Goal: Task Accomplishment & Management: Use online tool/utility

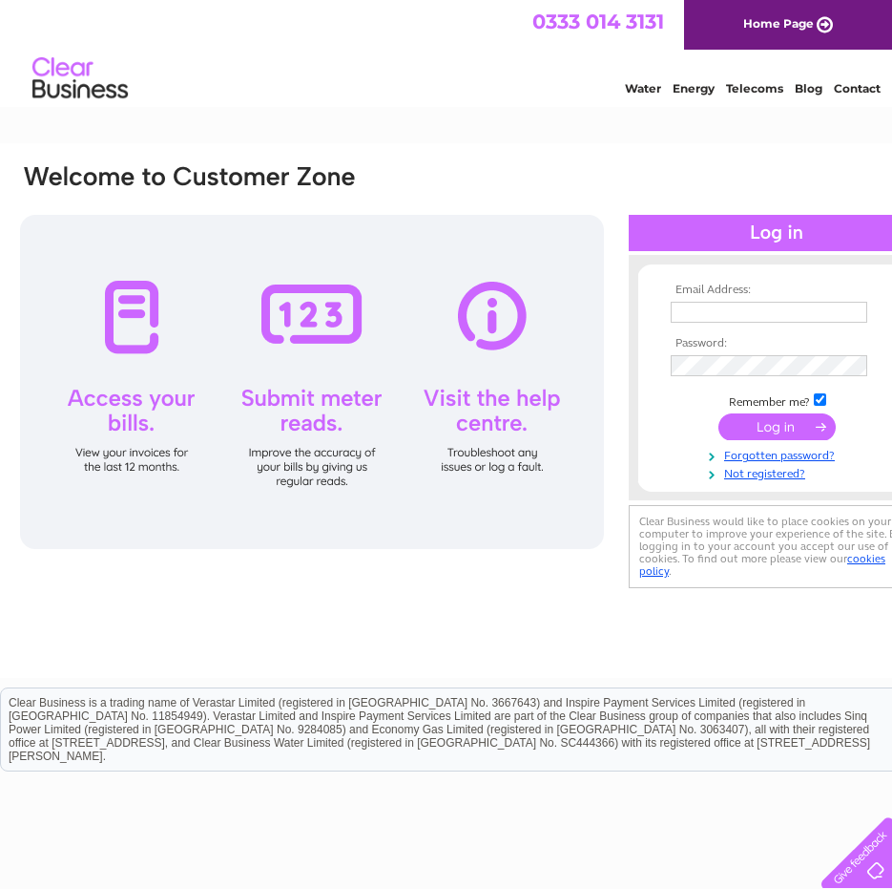
type input "bryan@alandobbieglazing.co.uk"
click at [784, 424] on input "submit" at bounding box center [777, 426] width 117 height 27
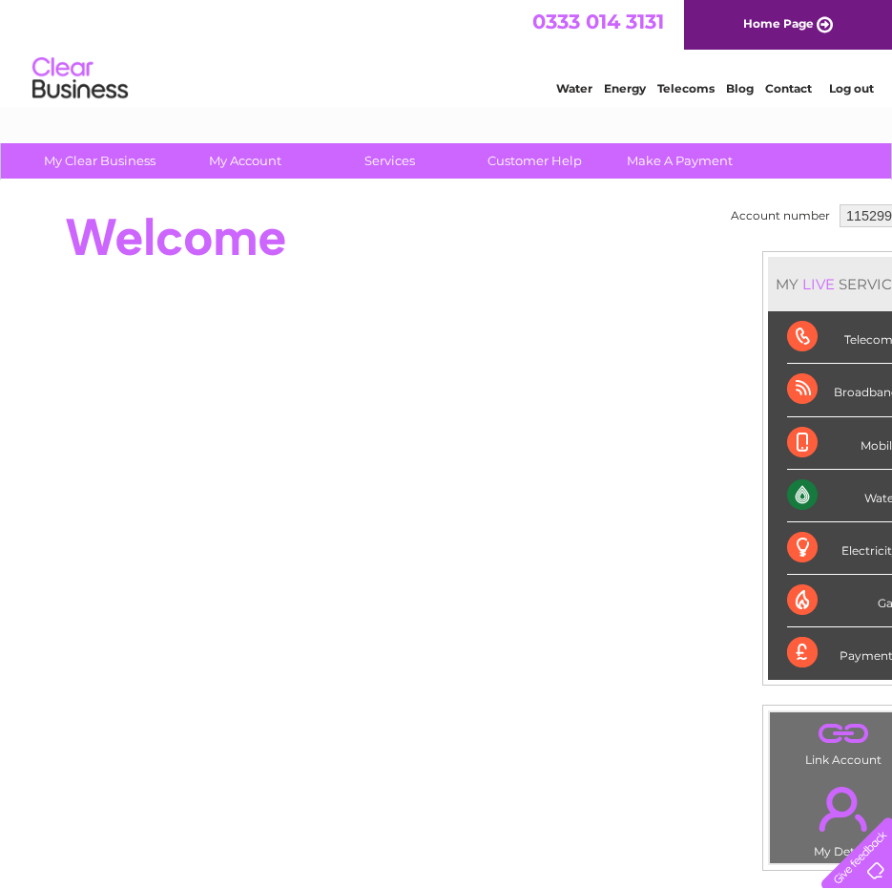
click at [859, 495] on div "Water" at bounding box center [843, 496] width 112 height 52
click at [801, 494] on div "Water" at bounding box center [843, 496] width 112 height 52
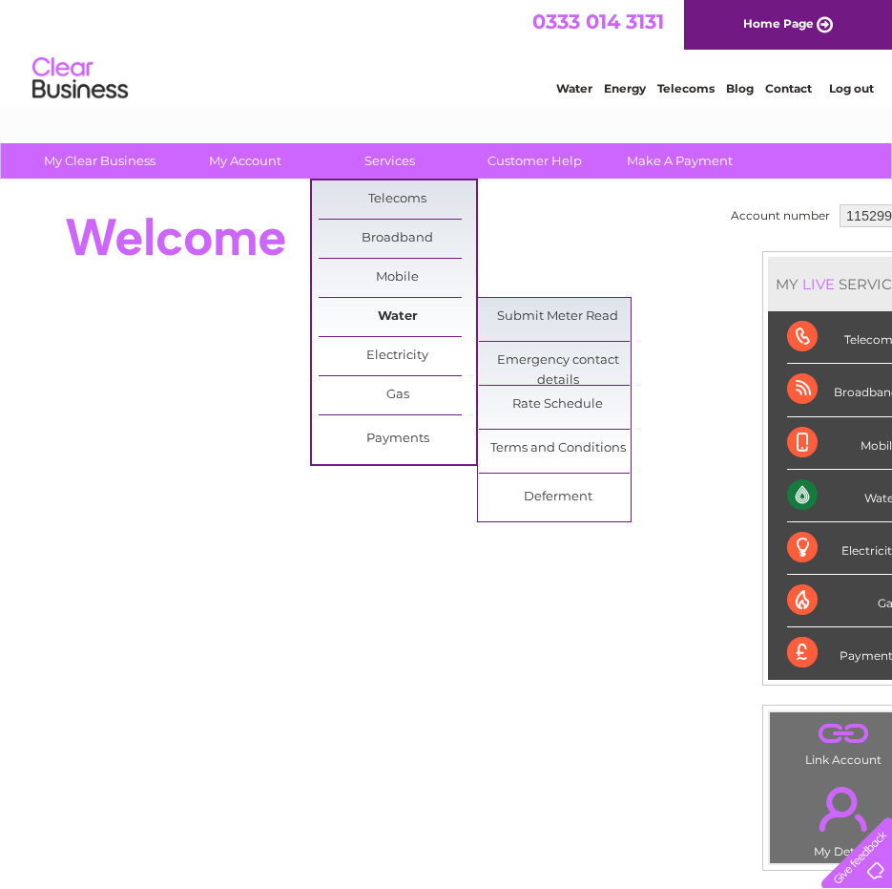
click at [401, 313] on link "Water" at bounding box center [397, 317] width 157 height 38
click at [535, 324] on link "Submit Meter Read" at bounding box center [557, 317] width 157 height 38
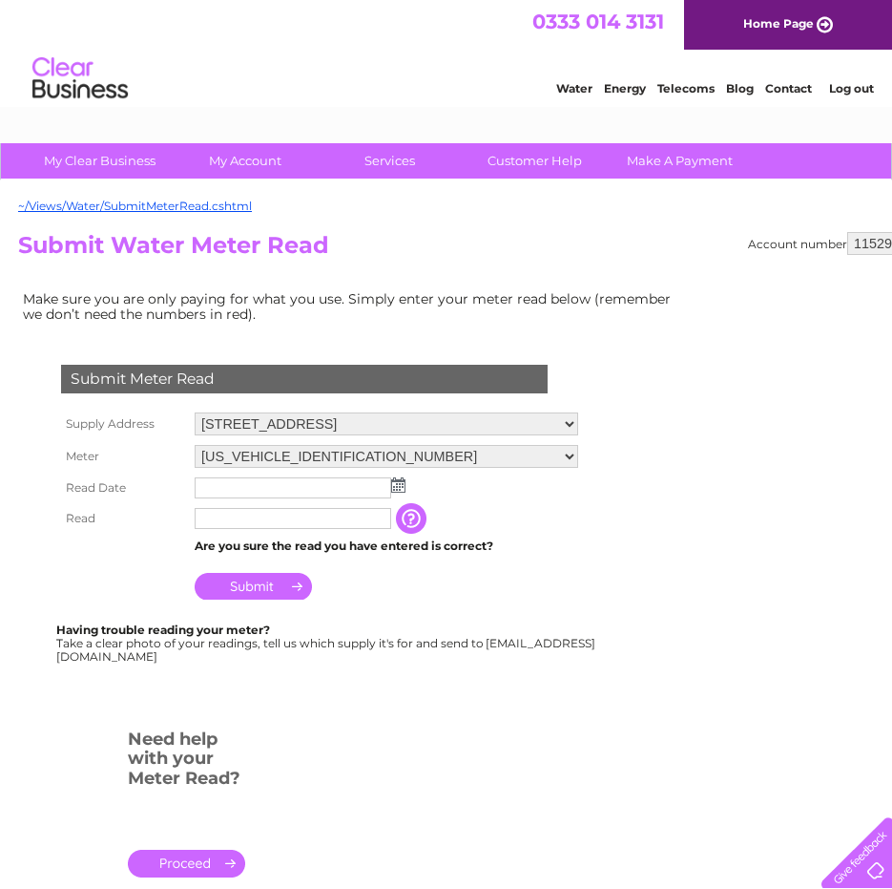
click at [402, 483] on img at bounding box center [398, 484] width 14 height 15
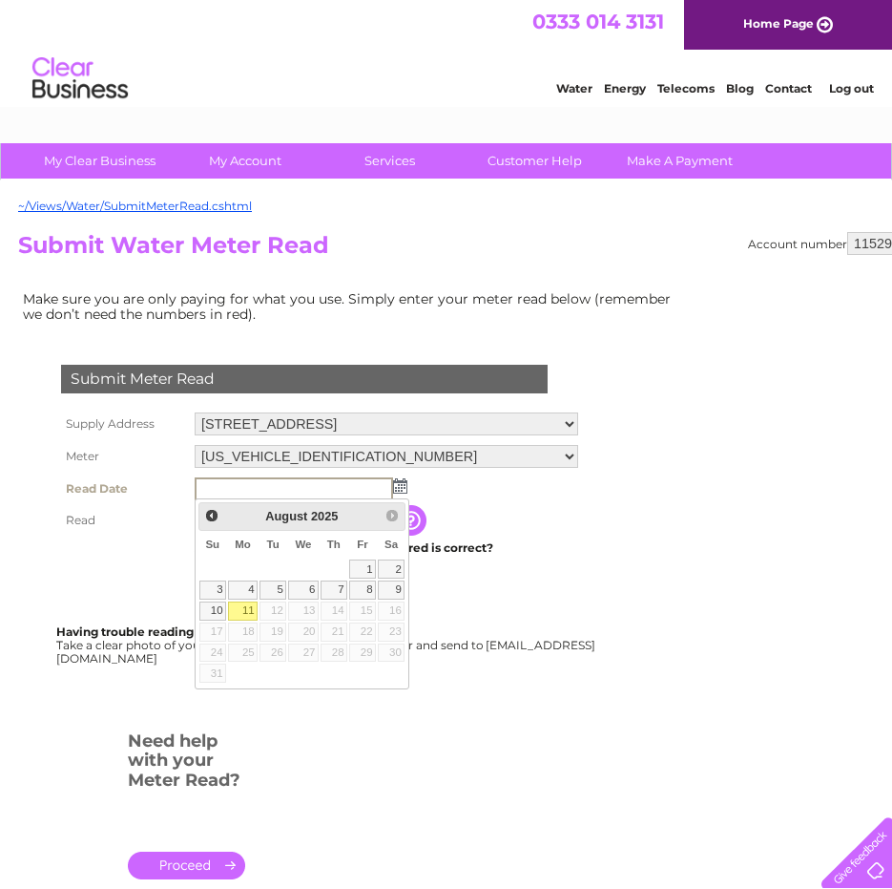
click at [248, 614] on link "11" at bounding box center [243, 610] width 30 height 19
type input "[DATE]"
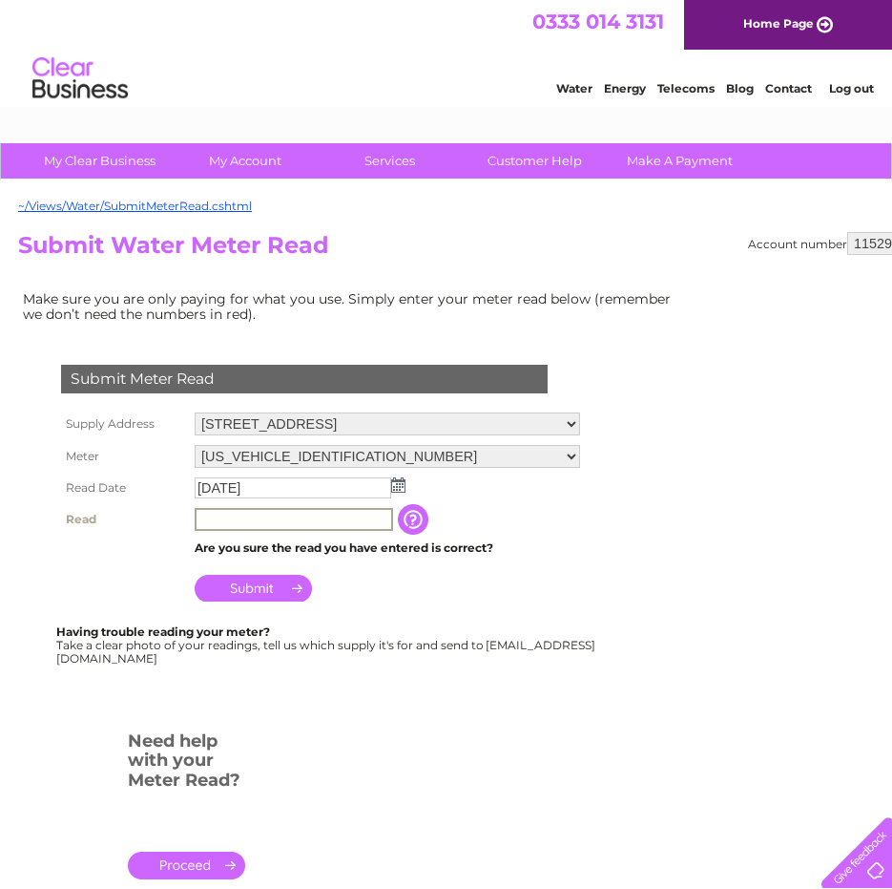
click at [253, 514] on input "text" at bounding box center [294, 519] width 199 height 23
type input "0"
type input "2"
type input "15532"
click at [432, 518] on input "button" at bounding box center [415, 519] width 34 height 31
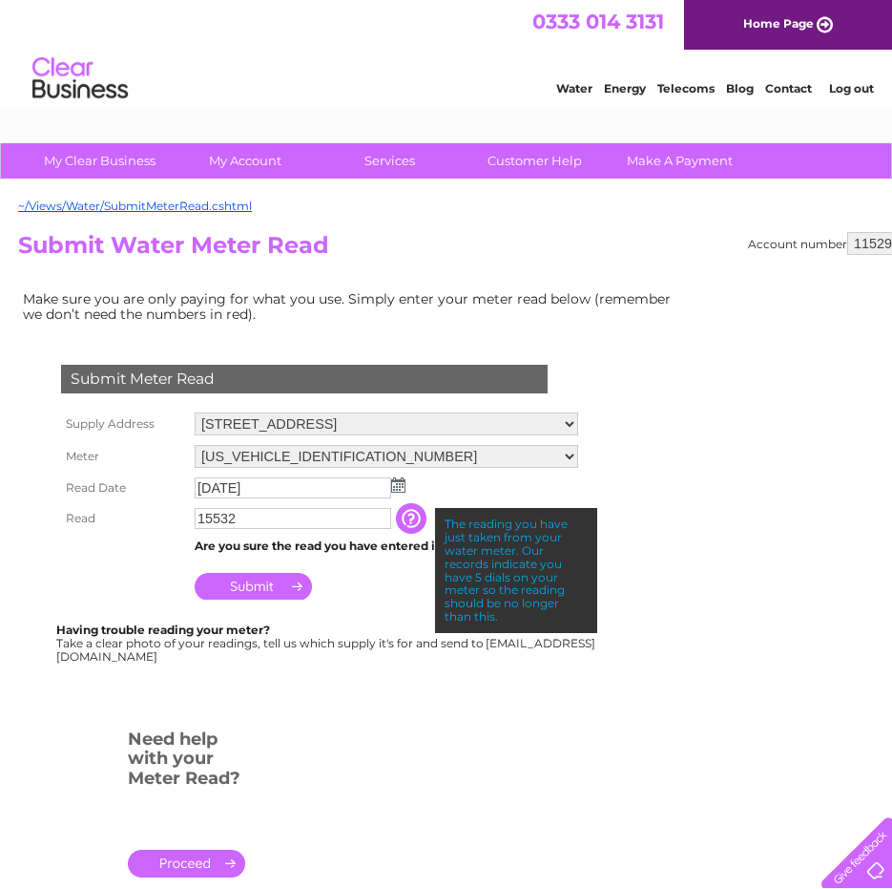
click at [374, 582] on td "Submit" at bounding box center [386, 581] width 393 height 46
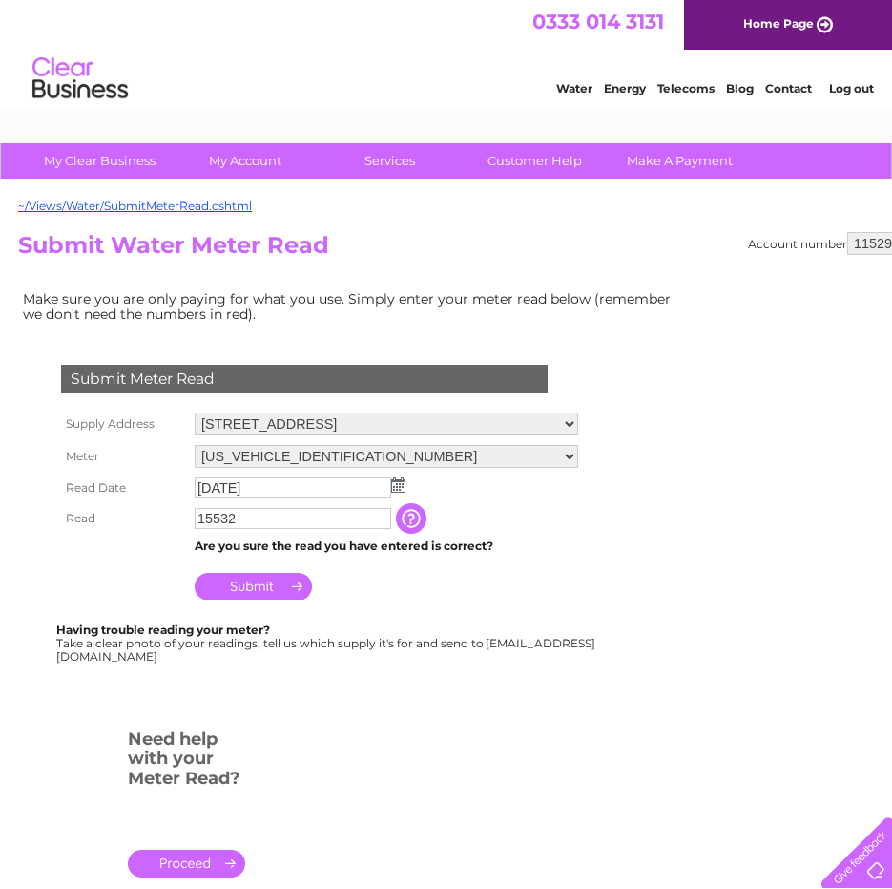
click at [259, 588] on input "Submit" at bounding box center [253, 586] width 117 height 27
click at [464, 620] on div "Submit Meter Read Supply Address [STREET_ADDRESS] Meter [US_VEHICLE_IDENTIFICAT…" at bounding box center [308, 504] width 580 height 317
click at [281, 578] on input "Submit" at bounding box center [253, 586] width 117 height 27
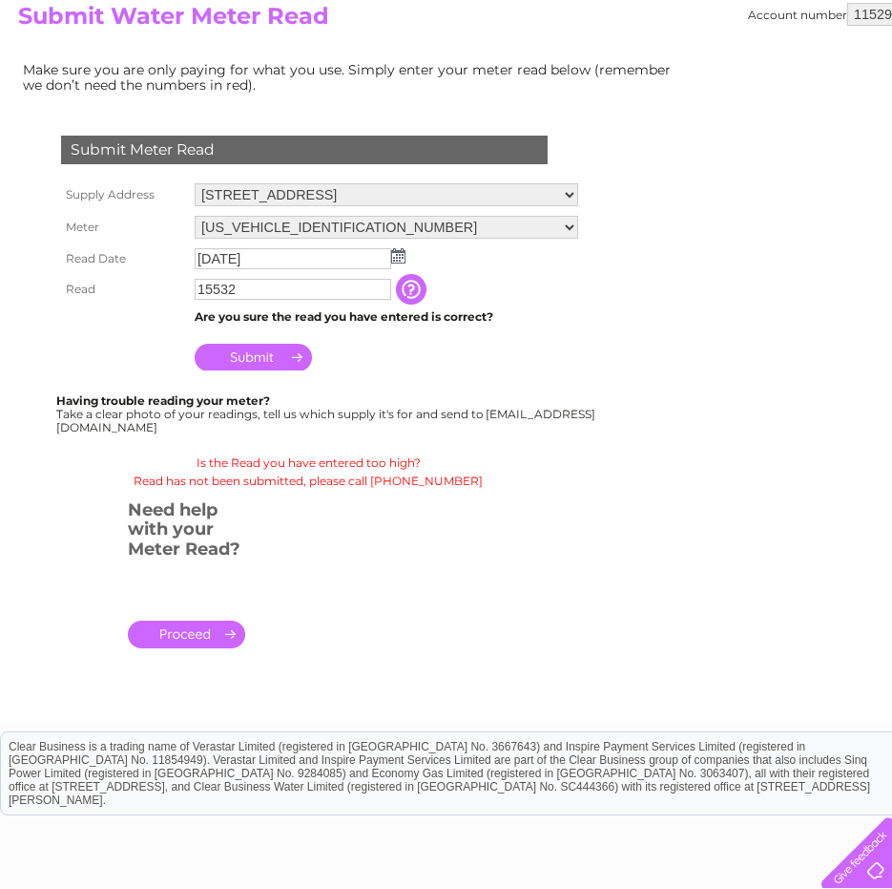
scroll to position [85, 0]
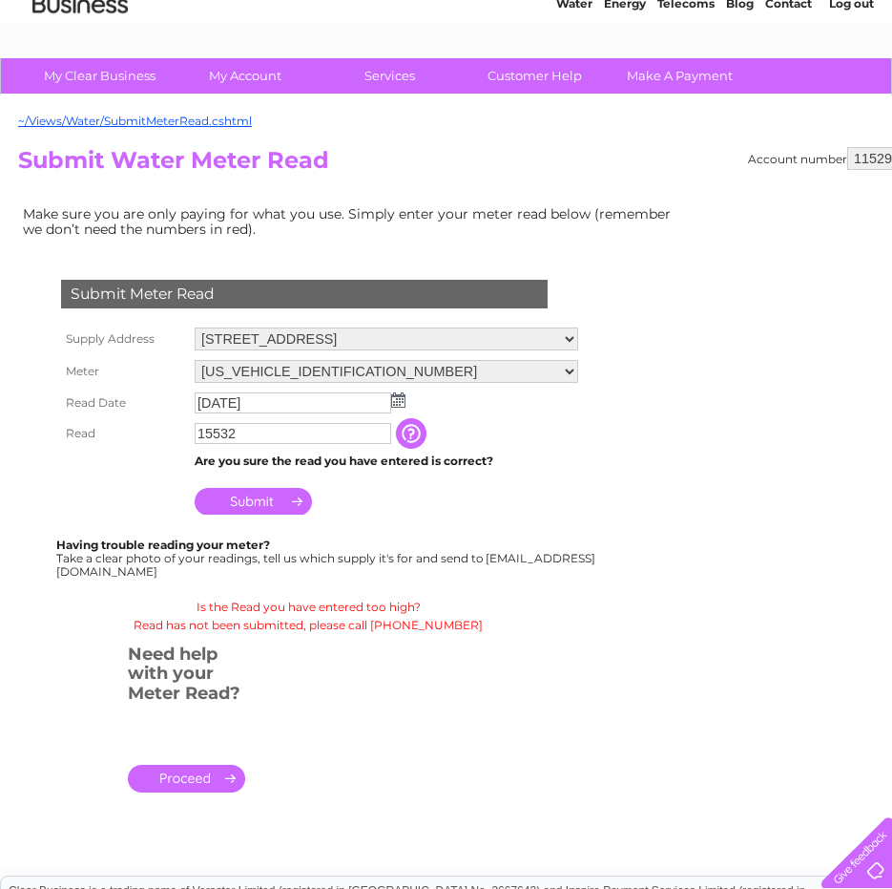
click at [578, 365] on select "[US_VEHICLE_IDENTIFICATION_NUMBER]" at bounding box center [387, 371] width 384 height 23
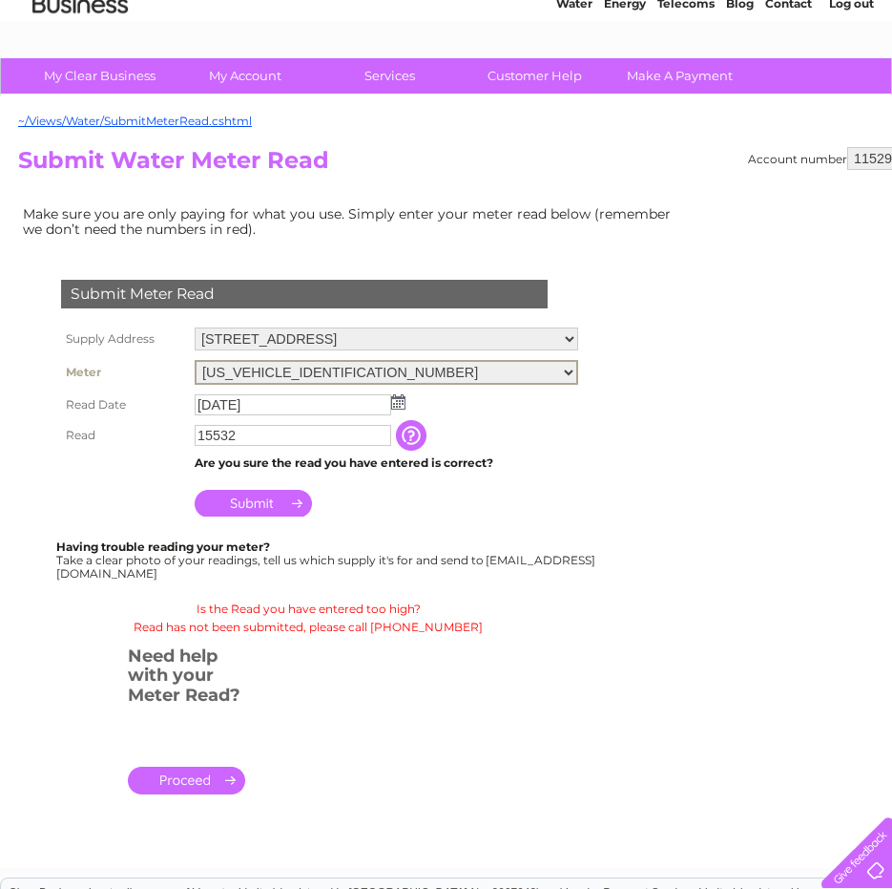
click at [578, 365] on select "[US_VEHICLE_IDENTIFICATION_NUMBER]" at bounding box center [387, 372] width 384 height 25
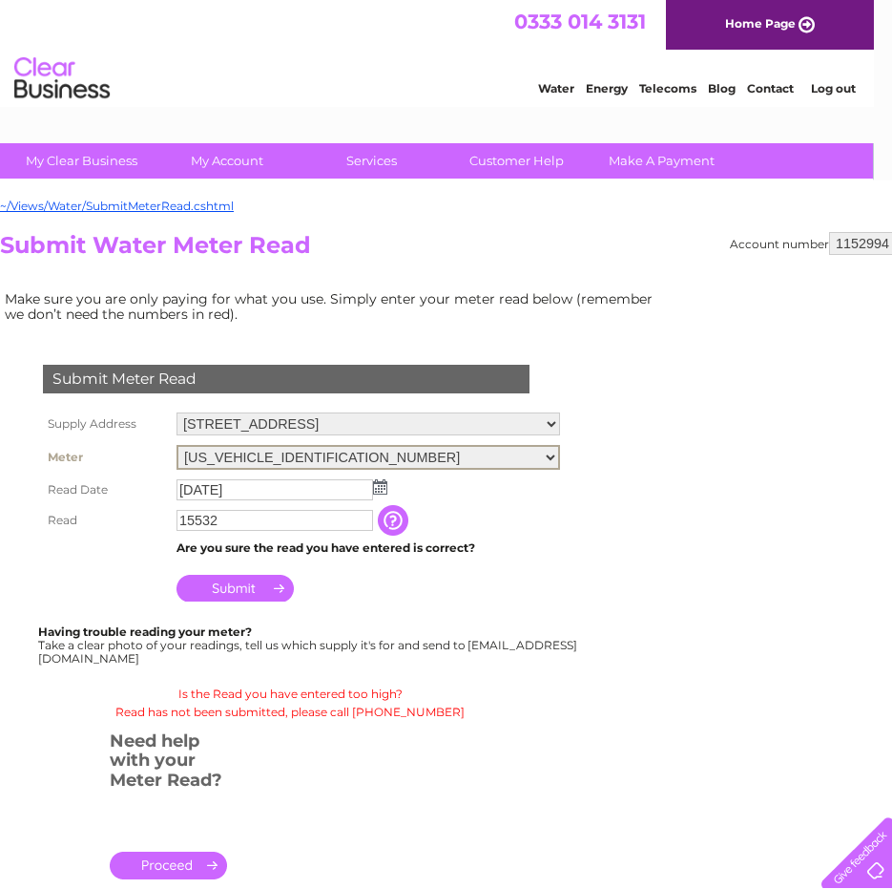
scroll to position [0, 0]
